Goal: Navigation & Orientation: Go to known website

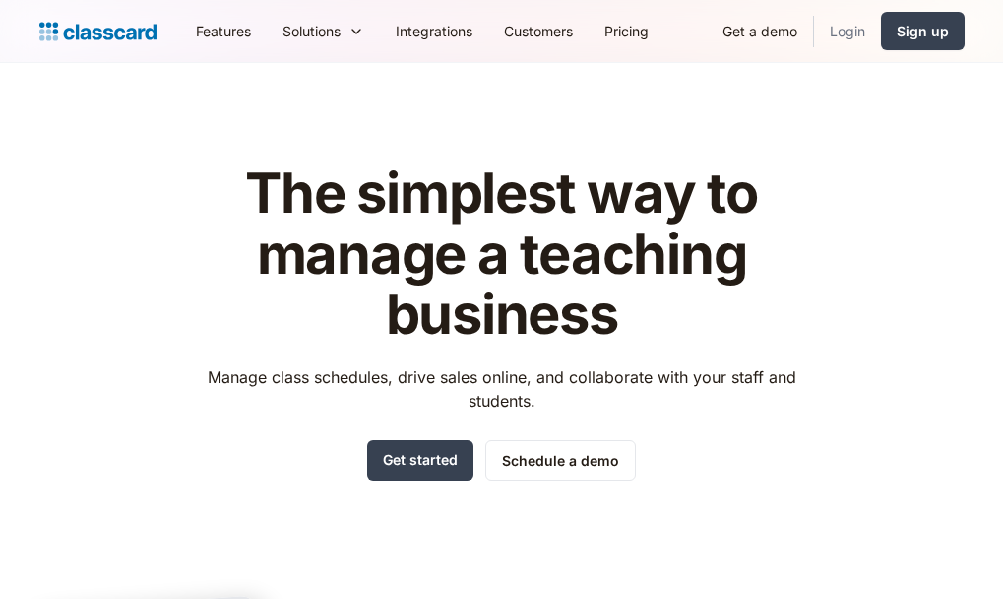
click at [835, 35] on link "Login" at bounding box center [847, 31] width 67 height 44
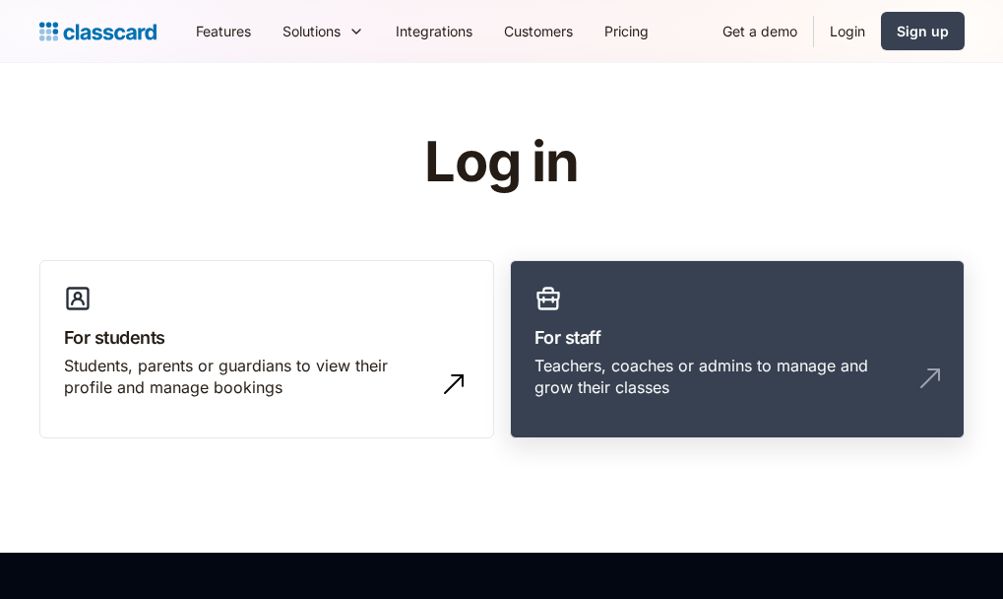
click at [652, 301] on link "For staff Teachers, coaches or admins to manage and grow their classes" at bounding box center [737, 349] width 455 height 179
